Goal: Use online tool/utility: Utilize a website feature to perform a specific function

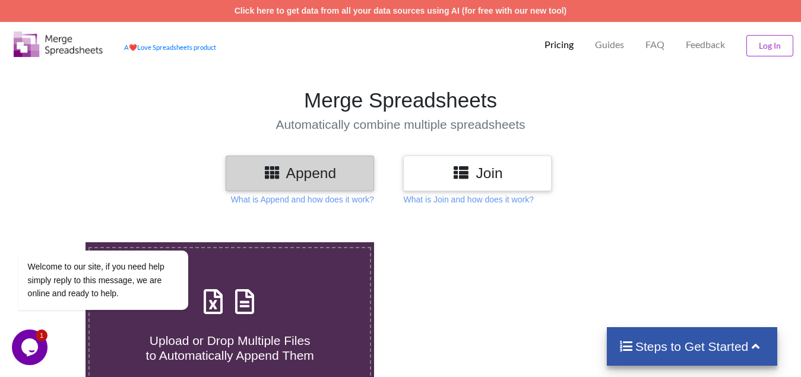
click at [217, 336] on span "Upload or Drop Multiple Files to Automatically Append Them" at bounding box center [230, 347] width 168 height 28
click at [53, 242] on input "Upload or Drop Multiple Files to Automatically Append Them" at bounding box center [53, 242] width 0 height 0
type input "C:\fakepath\Copy - 13(1).xlsx"
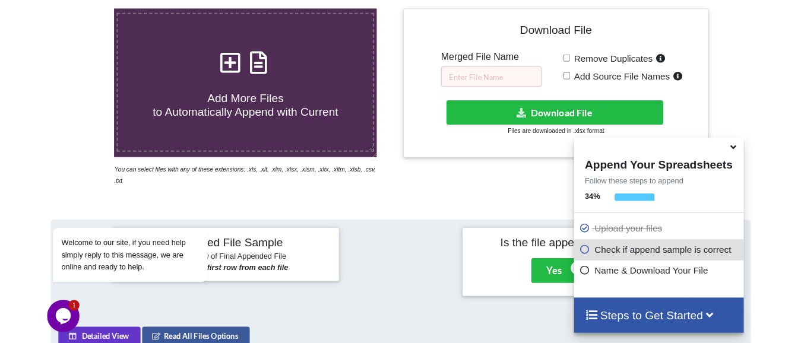
scroll to position [224, 0]
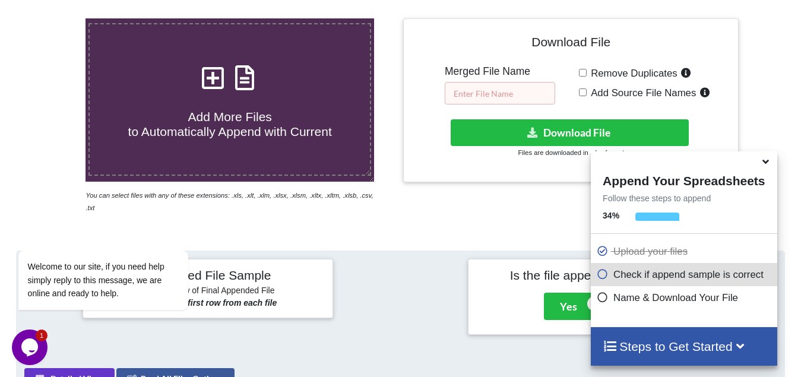
click at [472, 82] on input "text" at bounding box center [499, 93] width 110 height 23
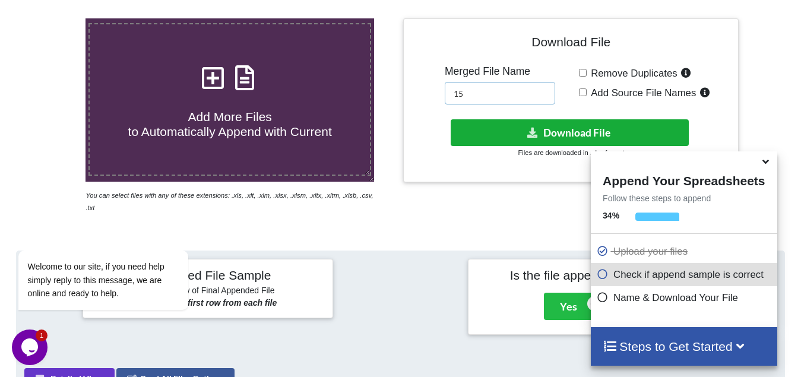
type input "15"
click at [539, 136] on button "Download File" at bounding box center [569, 132] width 238 height 27
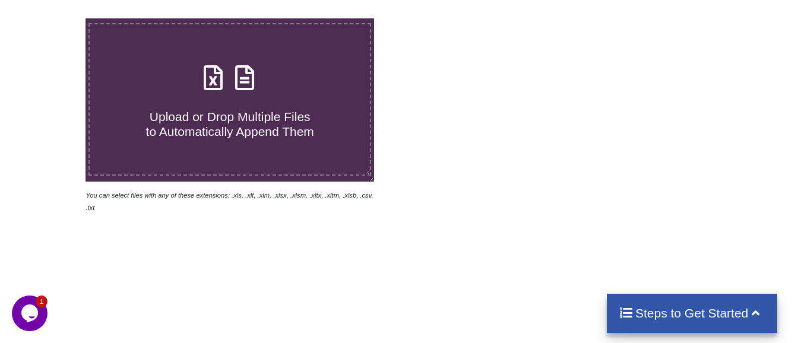
click at [211, 116] on span "Upload or Drop Multiple Files to Automatically Append Them" at bounding box center [230, 124] width 168 height 28
click at [53, 18] on input "Upload or Drop Multiple Files to Automatically Append Them" at bounding box center [53, 18] width 0 height 0
type input "C:\fakepath\Copy - 13(1).xlsx"
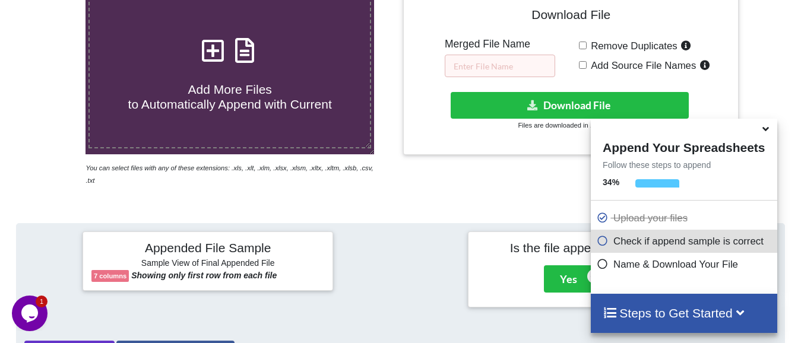
scroll to position [224, 0]
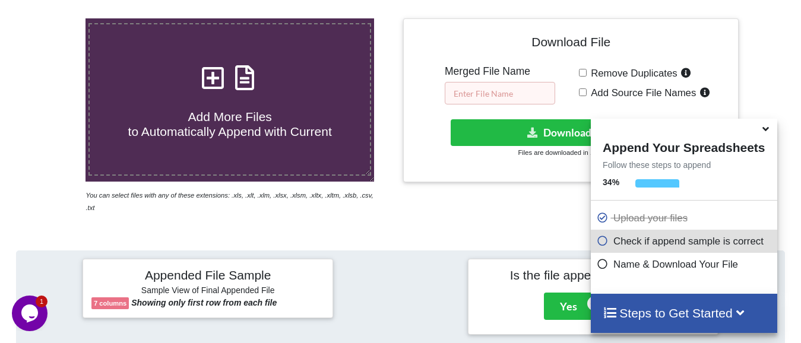
click at [485, 94] on input "text" at bounding box center [499, 93] width 110 height 23
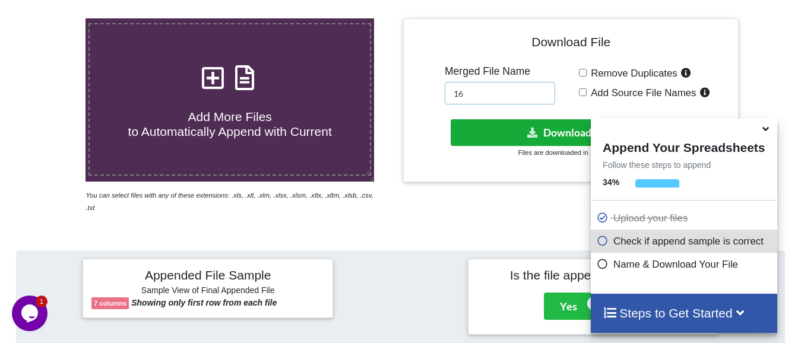
type input "16"
click at [550, 129] on button "Download File" at bounding box center [569, 132] width 238 height 27
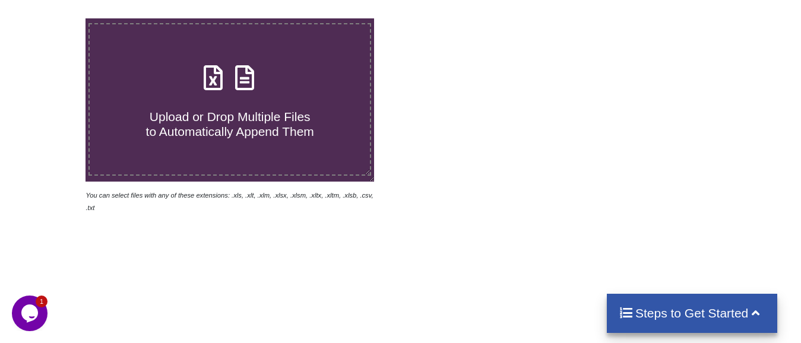
click at [244, 130] on span "Upload or Drop Multiple Files to Automatically Append Them" at bounding box center [230, 124] width 168 height 28
click at [53, 18] on input "Upload or Drop Multiple Files to Automatically Append Them" at bounding box center [53, 18] width 0 height 0
type input "C:\fakepath\Copy - 13(1).xlsx"
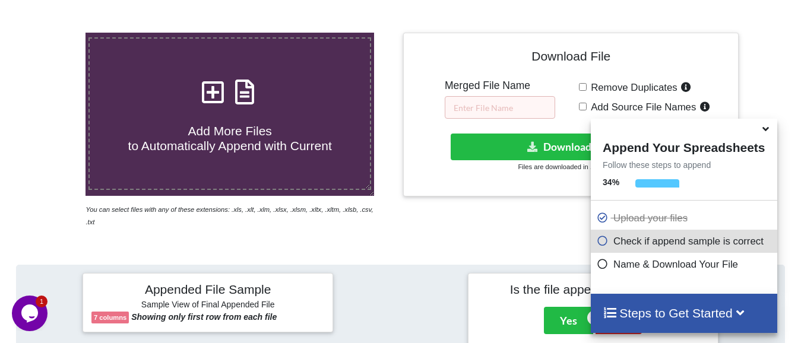
scroll to position [164, 0]
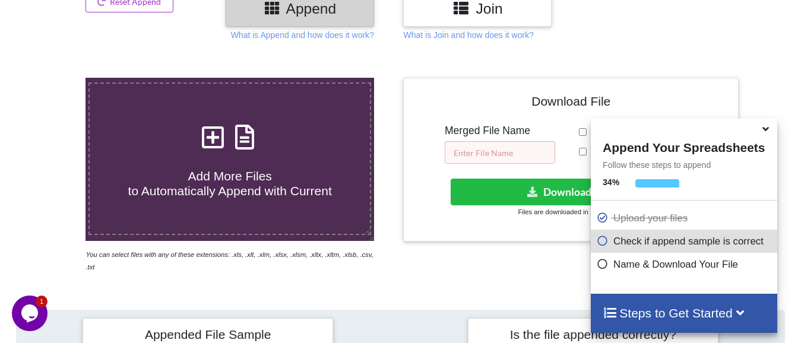
click at [504, 156] on input "text" at bounding box center [499, 152] width 110 height 23
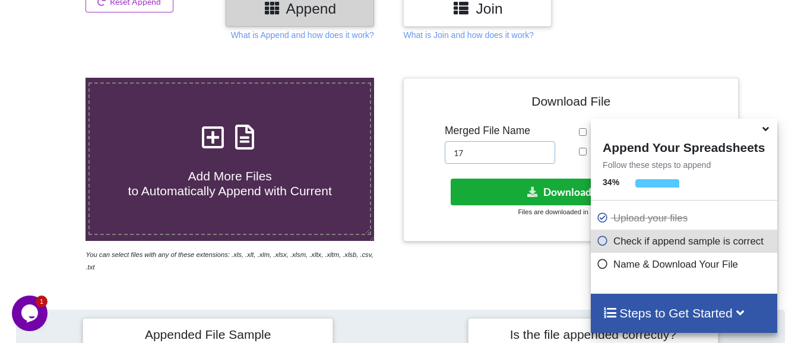
type input "17"
click at [554, 201] on button "Download File" at bounding box center [569, 192] width 238 height 27
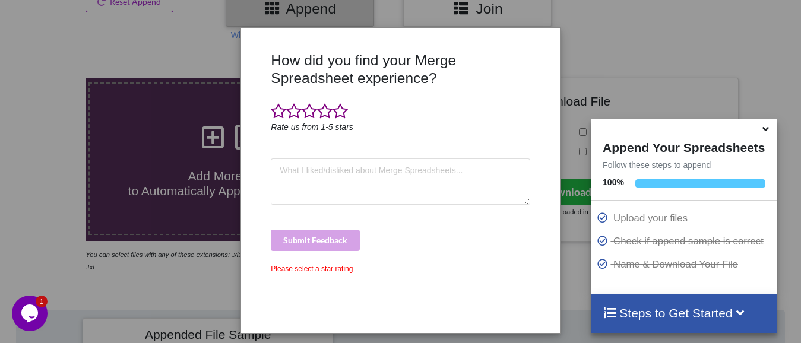
click at [208, 163] on div "How did you find your Merge Spreadsheet experience? Rate us from 1-5 stars Subm…" at bounding box center [400, 171] width 801 height 343
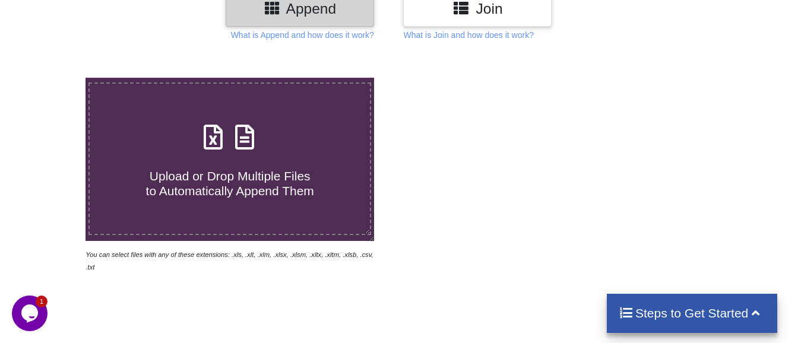
click at [196, 179] on span "Upload or Drop Multiple Files to Automatically Append Them" at bounding box center [230, 183] width 168 height 28
click at [53, 78] on input "Upload or Drop Multiple Files to Automatically Append Them" at bounding box center [53, 78] width 0 height 0
type input "C:\fakepath\15_38.xlsx"
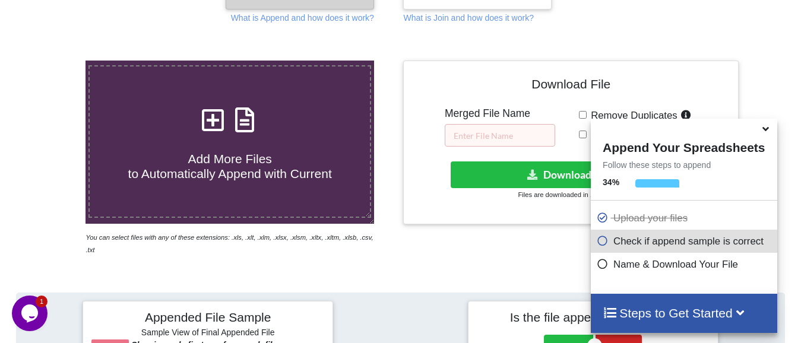
scroll to position [164, 0]
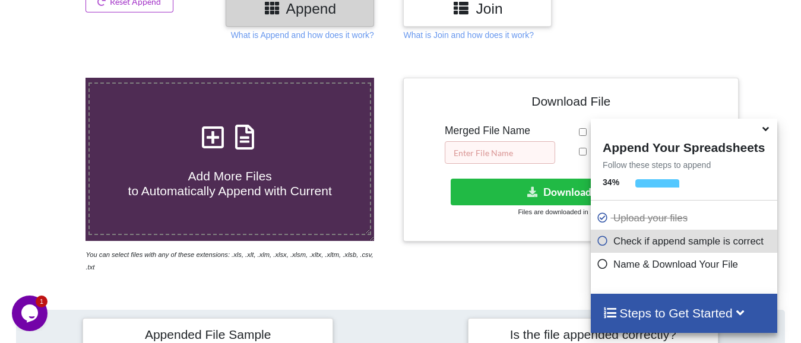
click at [497, 145] on input "text" at bounding box center [499, 152] width 110 height 23
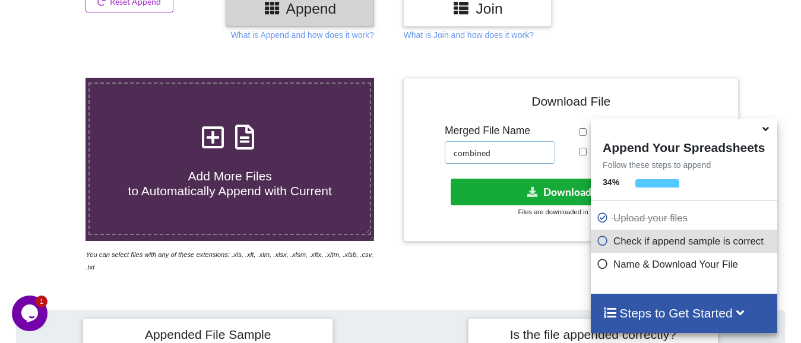
type input "combined"
click at [519, 193] on button "Download File" at bounding box center [569, 192] width 238 height 27
